Goal: Navigation & Orientation: Find specific page/section

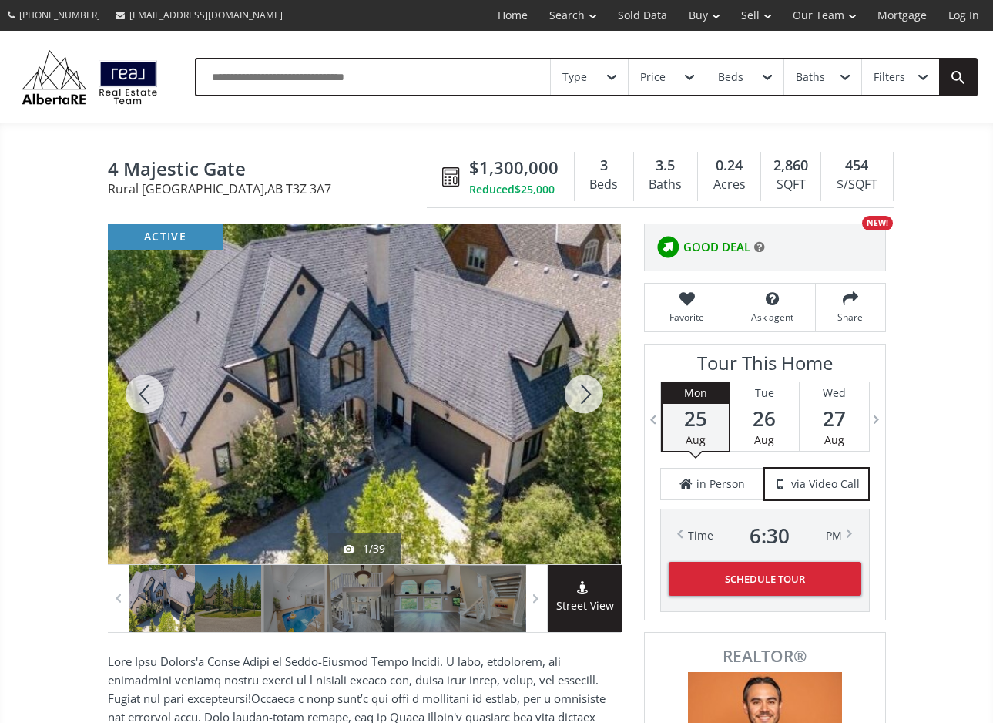
click at [579, 401] on div at bounding box center [584, 394] width 74 height 340
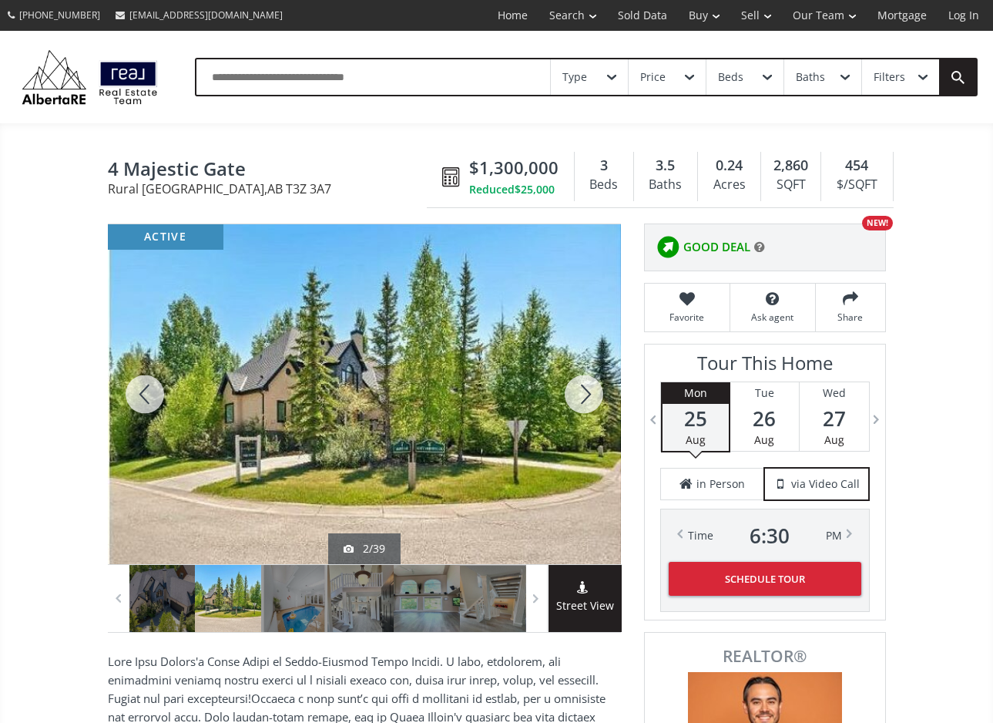
click at [579, 401] on div at bounding box center [584, 394] width 74 height 340
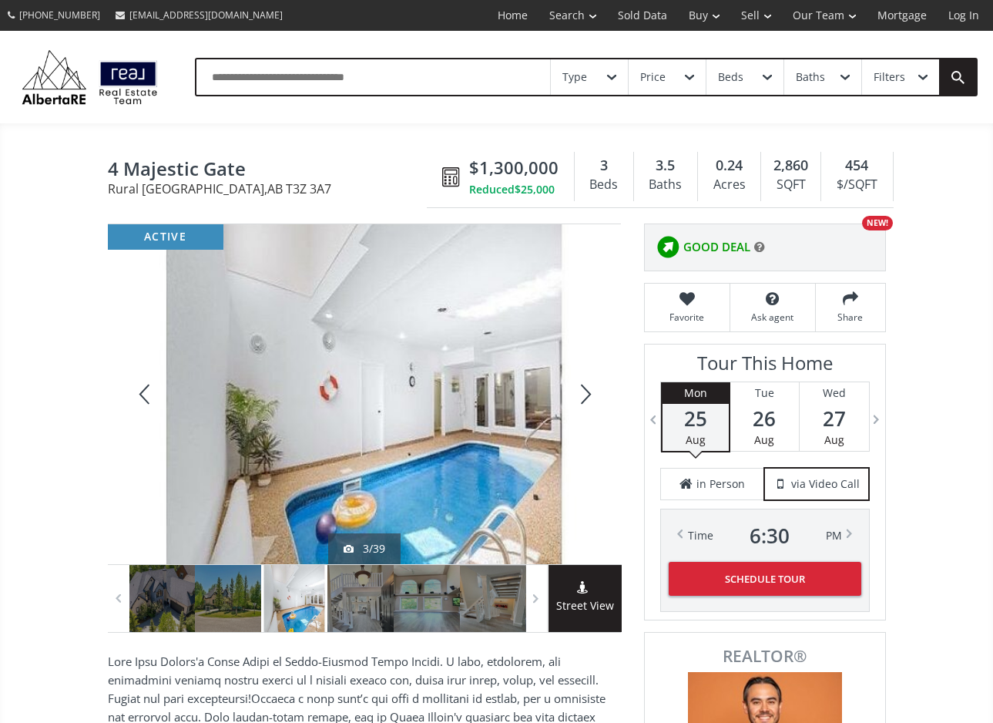
click at [579, 401] on div at bounding box center [584, 394] width 74 height 340
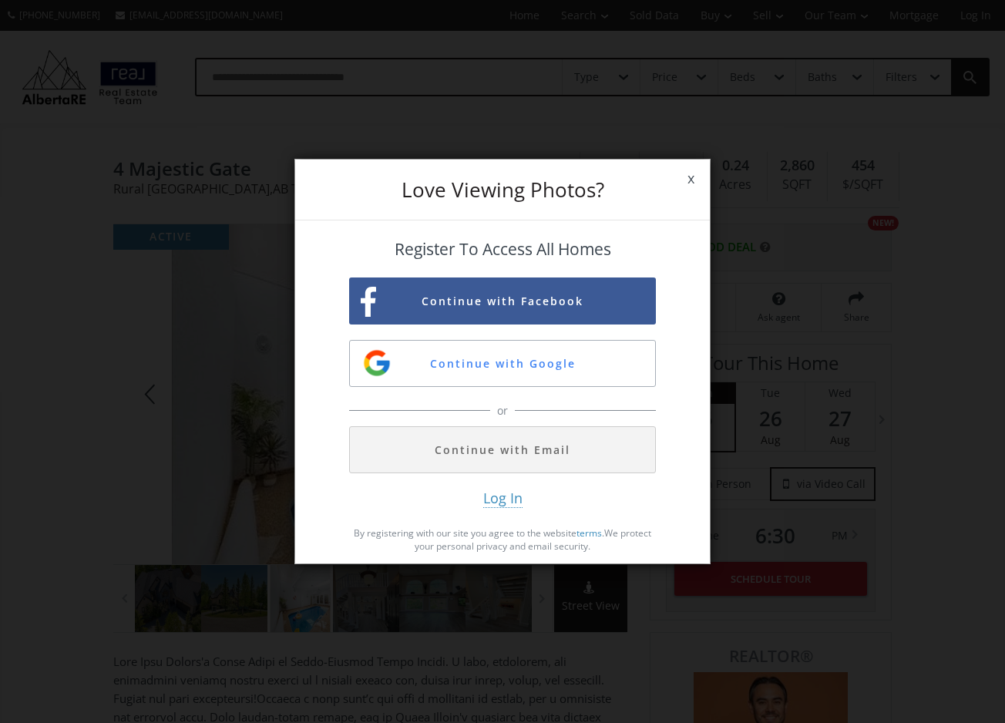
click at [687, 181] on span "x" at bounding box center [691, 178] width 38 height 43
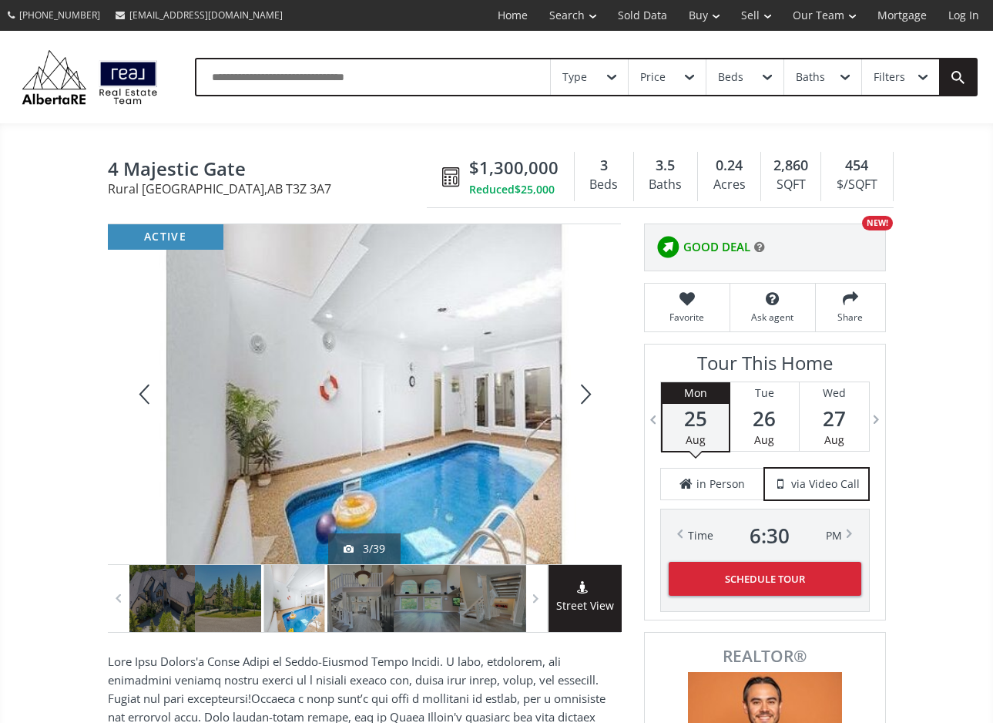
click at [585, 390] on div at bounding box center [584, 394] width 74 height 340
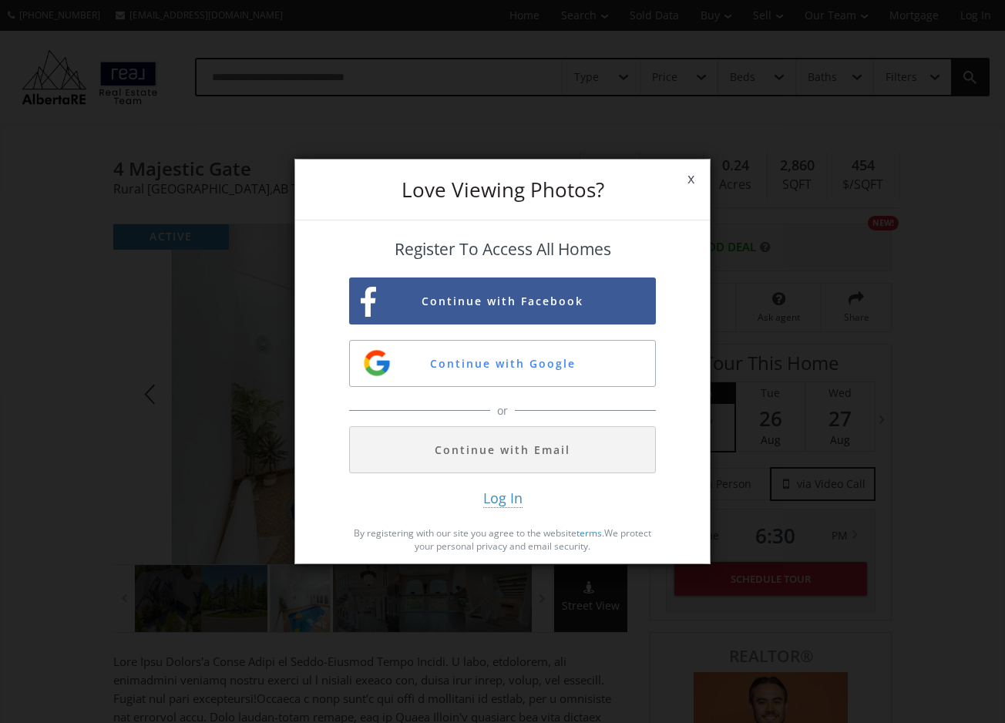
click at [679, 179] on span "x" at bounding box center [691, 178] width 38 height 43
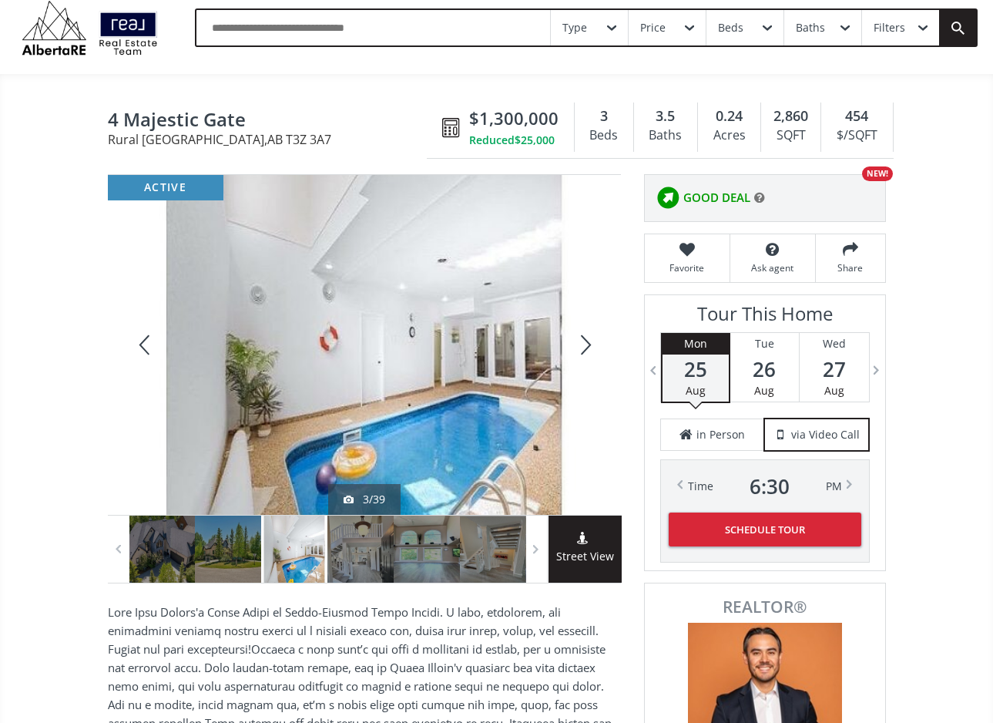
scroll to position [77, 0]
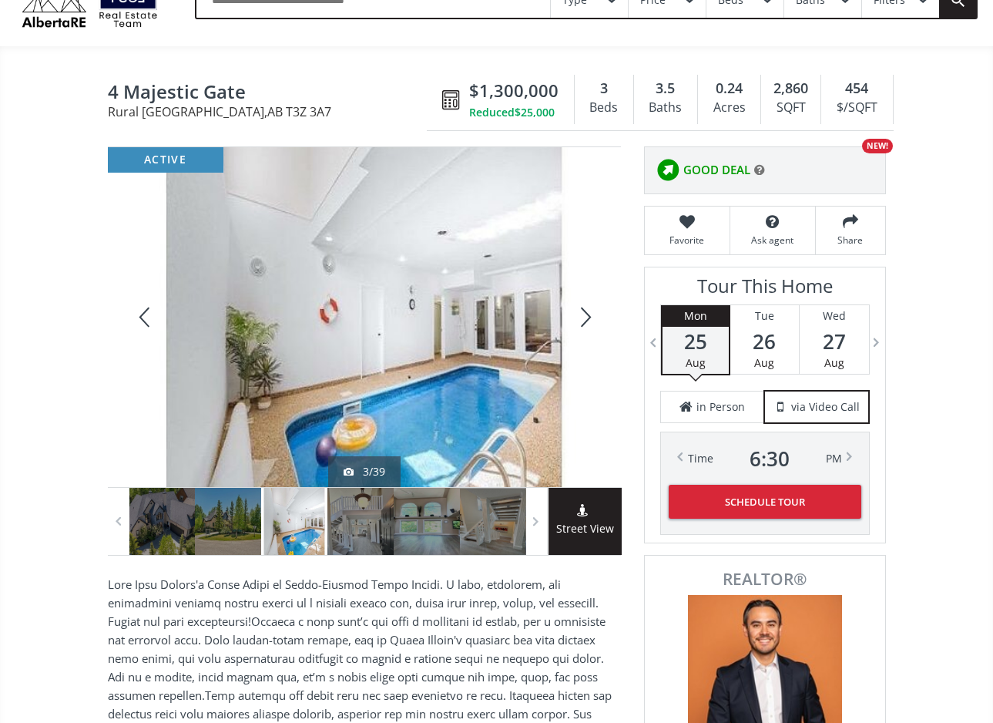
drag, startPoint x: 430, startPoint y: 530, endPoint x: 521, endPoint y: 590, distance: 109.0
